Goal: Find specific page/section: Find specific page/section

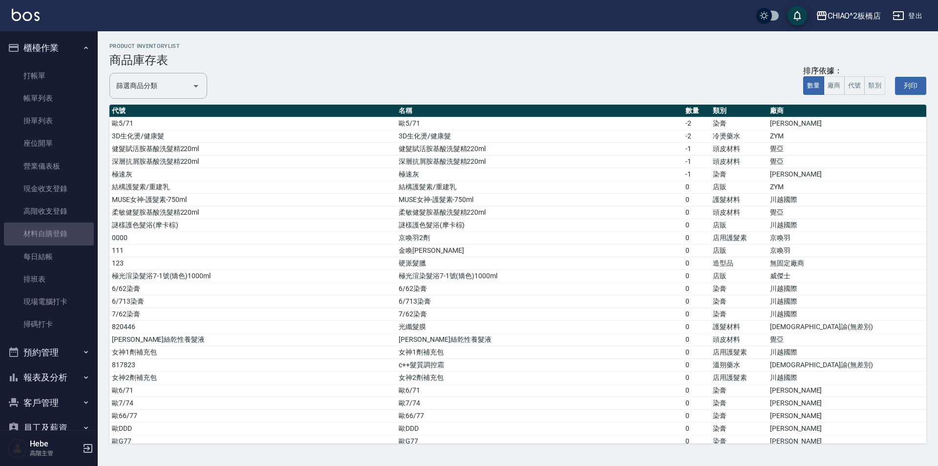
drag, startPoint x: 65, startPoint y: 236, endPoint x: 105, endPoint y: 214, distance: 45.3
click at [65, 236] on link "材料自購登錄" at bounding box center [49, 233] width 90 height 22
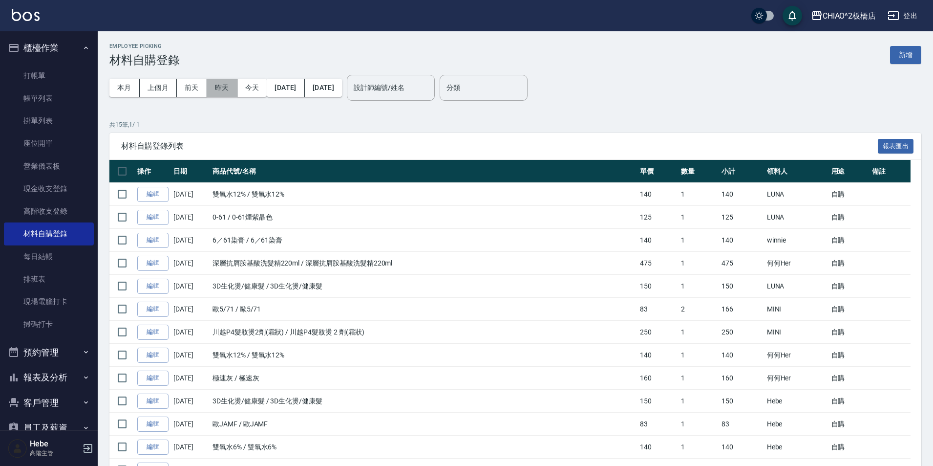
click at [225, 86] on button "昨天" at bounding box center [222, 88] width 30 height 18
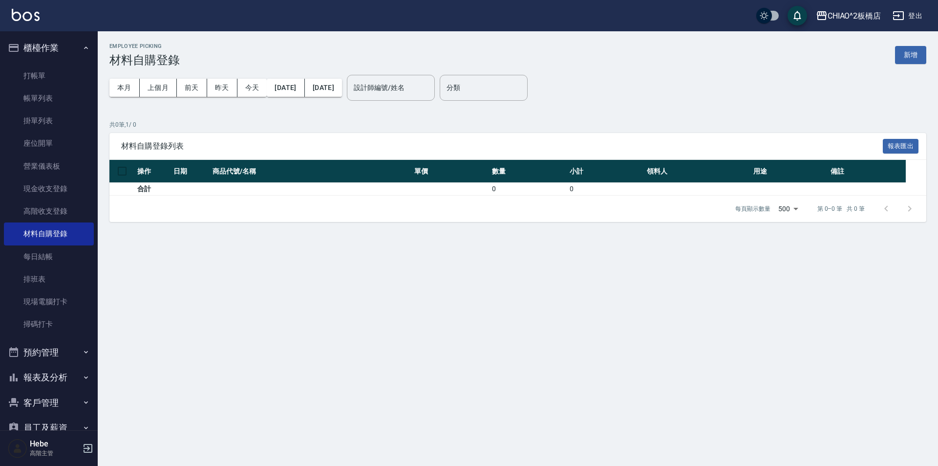
click at [52, 375] on button "報表及分析" at bounding box center [49, 376] width 90 height 25
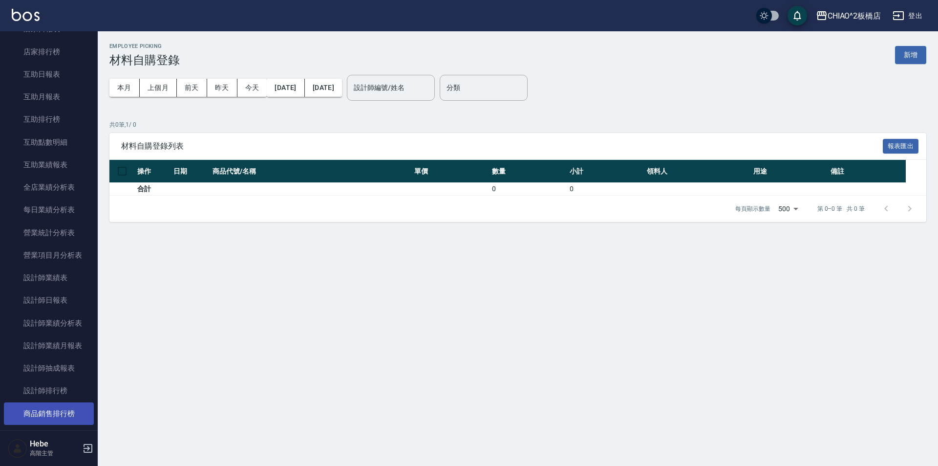
scroll to position [489, 0]
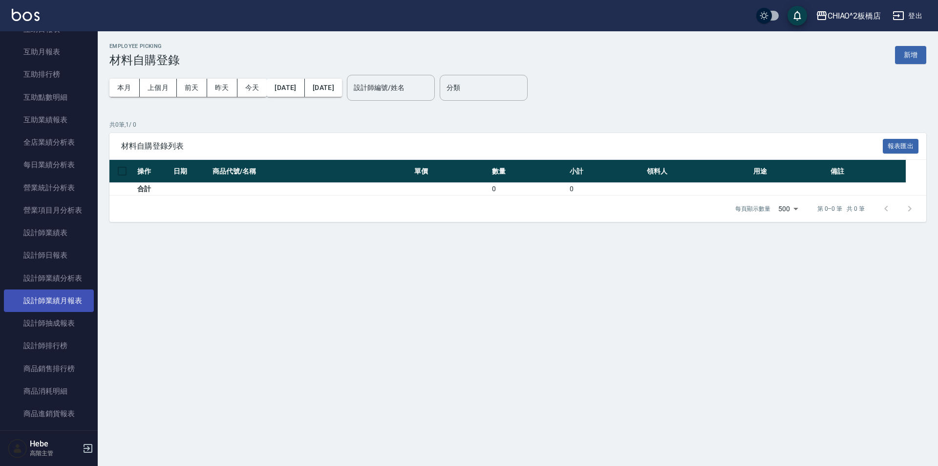
click at [70, 300] on link "設計師業績月報表" at bounding box center [49, 300] width 90 height 22
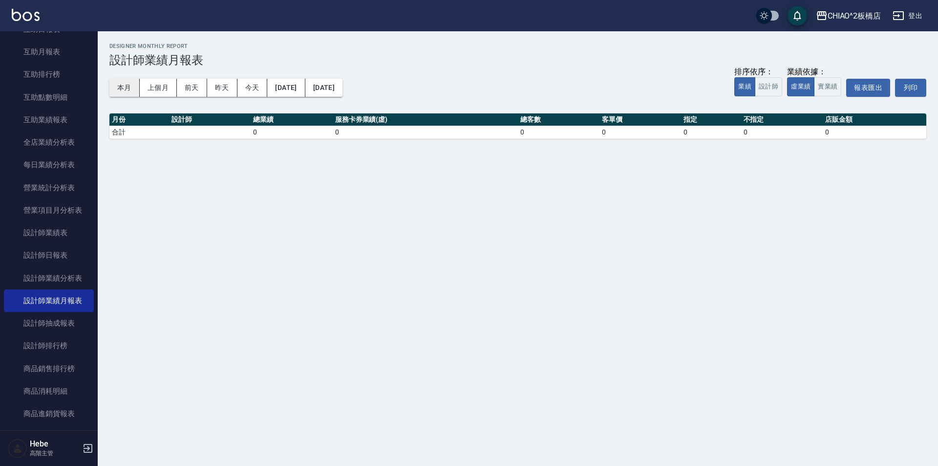
click at [129, 82] on button "本月" at bounding box center [124, 88] width 30 height 18
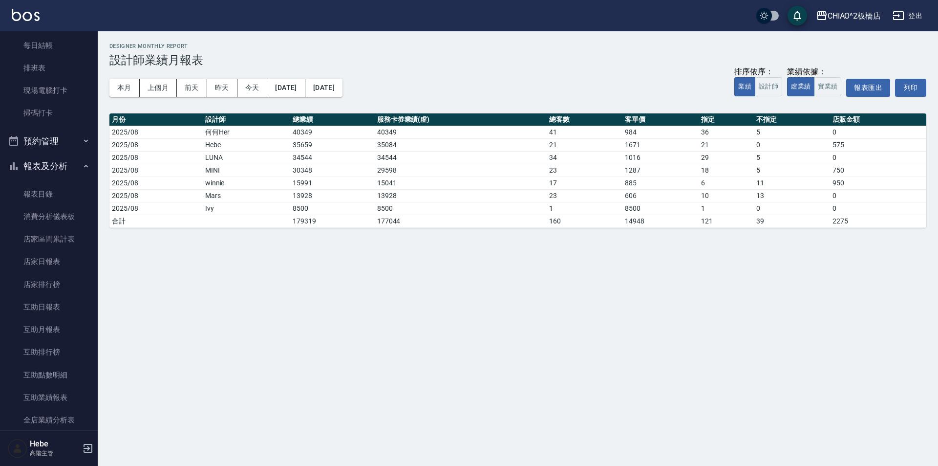
scroll to position [195, 0]
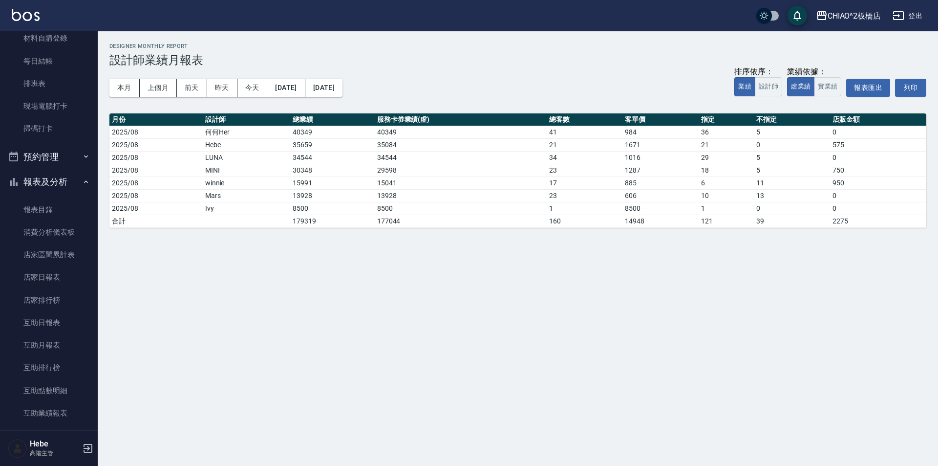
click at [49, 179] on button "報表及分析" at bounding box center [49, 181] width 90 height 25
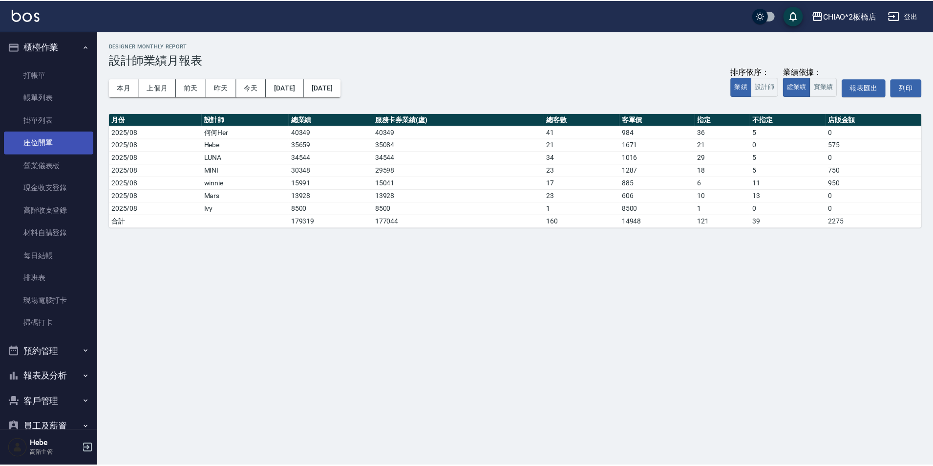
scroll to position [0, 0]
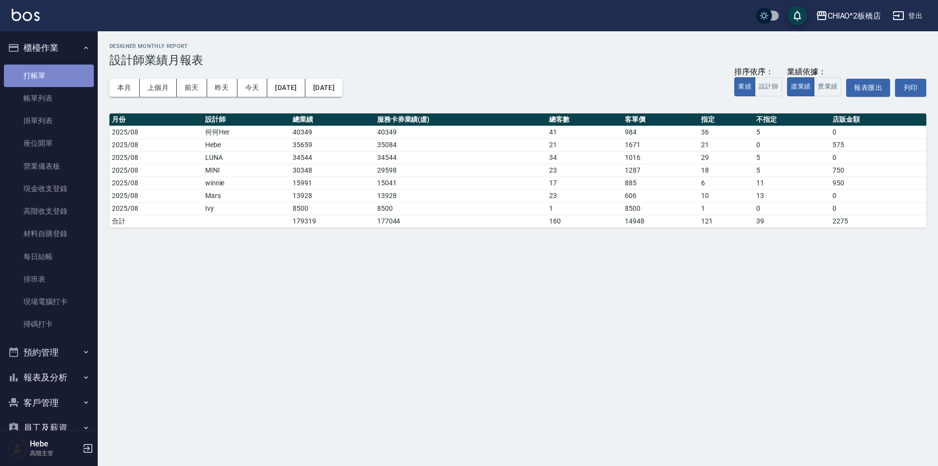
click at [57, 73] on link "打帳單" at bounding box center [49, 75] width 90 height 22
